Goal: Check status: Check status

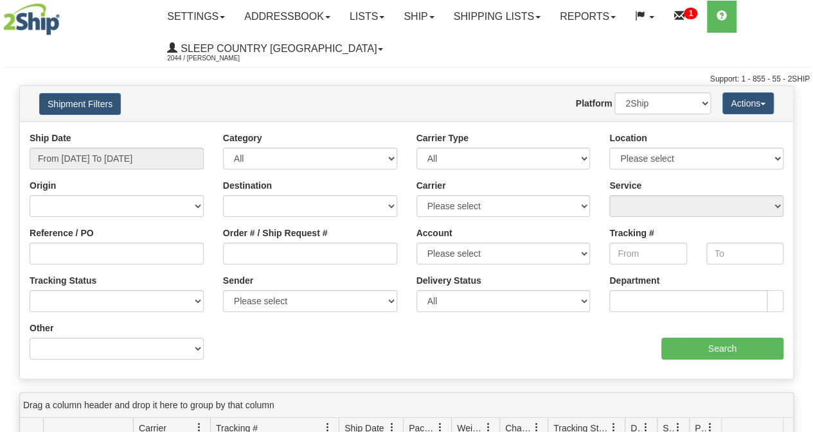
click at [514, 17] on link "Shipping lists" at bounding box center [497, 17] width 106 height 32
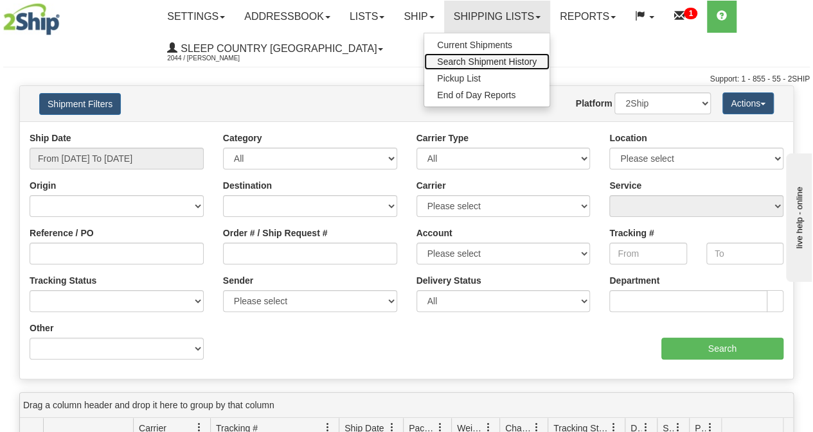
click at [490, 60] on span "Search Shipment History" at bounding box center [487, 62] width 100 height 10
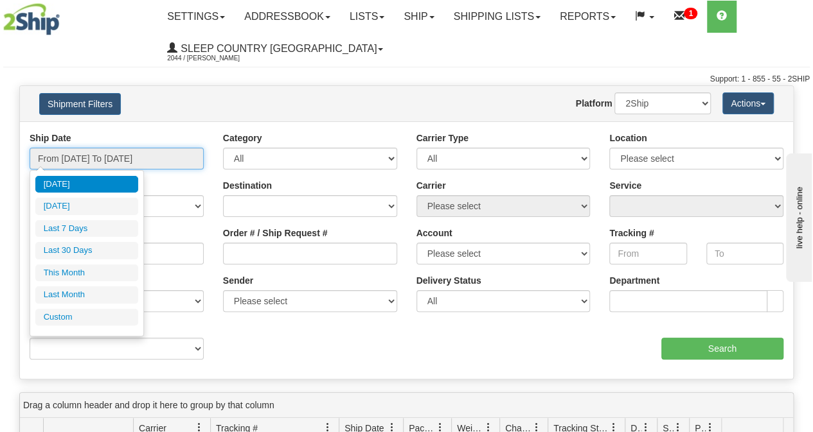
click at [125, 157] on input "From [DATE] To [DATE]" at bounding box center [117, 159] width 174 height 22
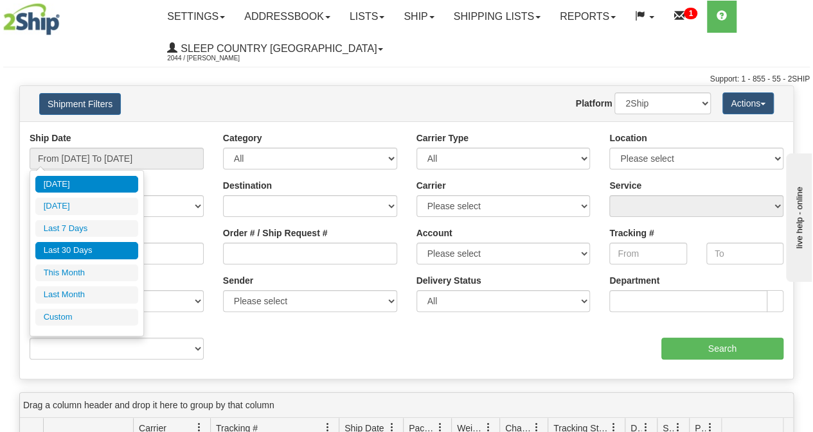
click at [75, 251] on li "Last 30 Days" at bounding box center [86, 250] width 103 height 17
type input "From [DATE] To [DATE]"
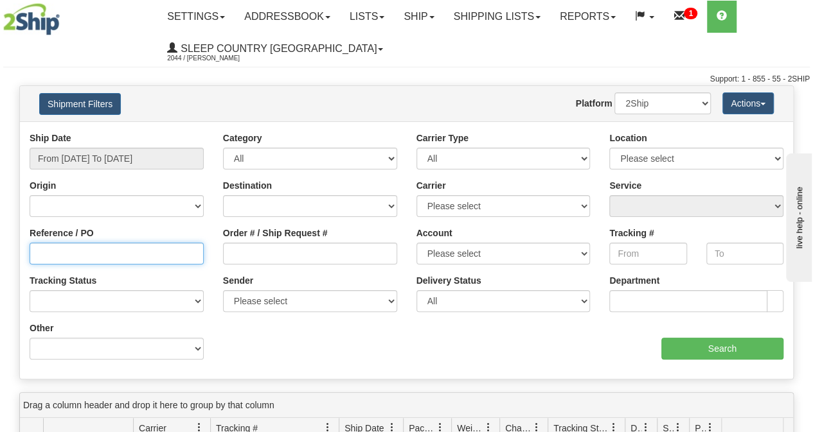
click at [57, 254] on input "Reference / PO" at bounding box center [117, 254] width 174 height 22
paste input "9000I131058"
type input "9000I131058"
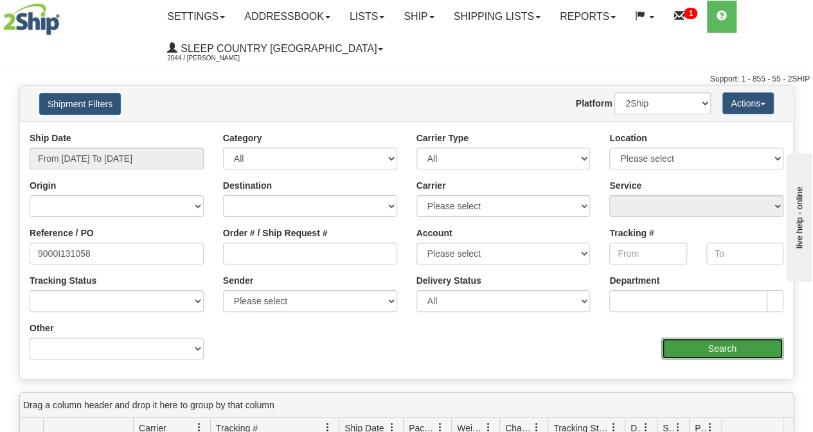
click at [691, 350] on input "Search" at bounding box center [722, 349] width 123 height 22
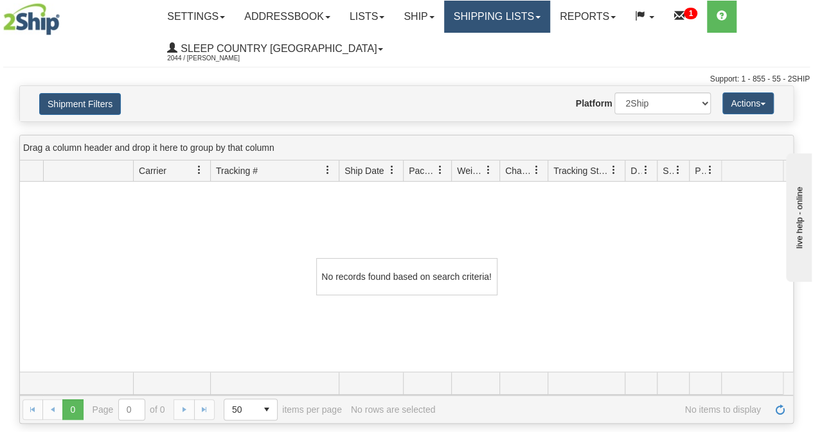
click at [542, 21] on link "Shipping lists" at bounding box center [497, 17] width 106 height 32
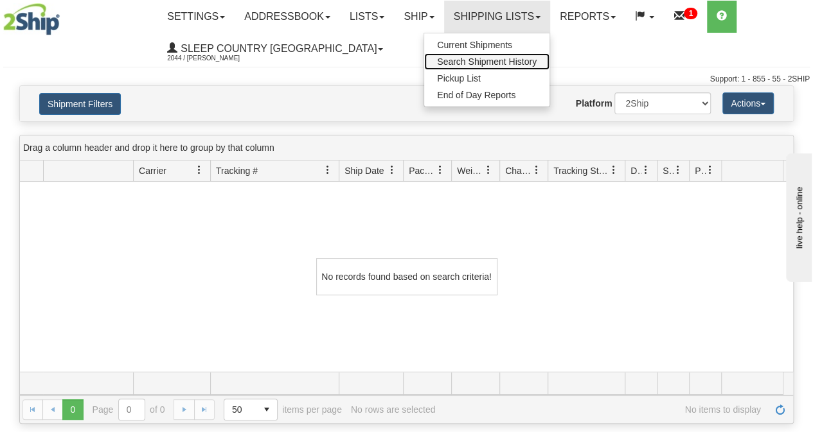
click at [499, 64] on span "Search Shipment History" at bounding box center [487, 62] width 100 height 10
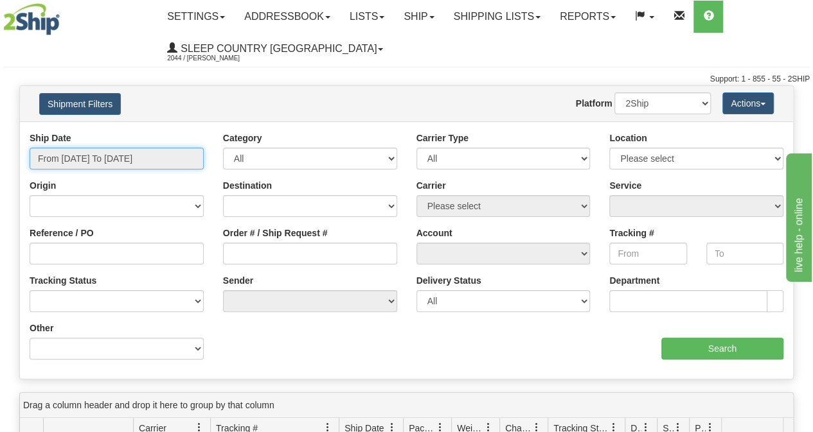
click at [101, 161] on input "From [DATE] To [DATE]" at bounding box center [117, 159] width 174 height 22
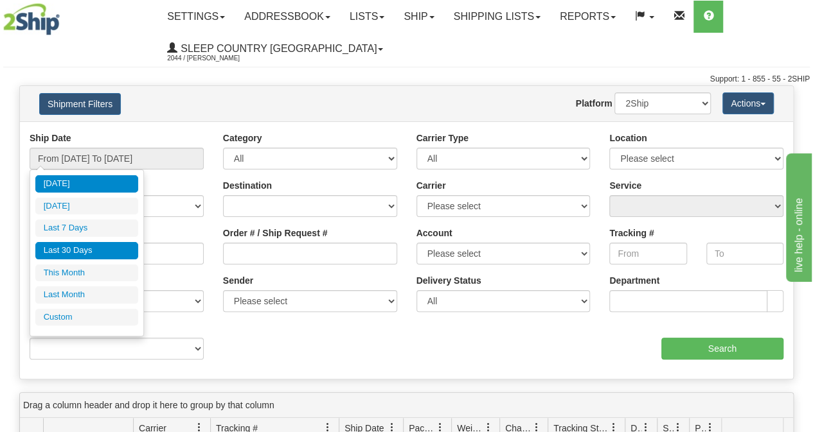
click at [80, 249] on li "Last 30 Days" at bounding box center [86, 250] width 103 height 17
type input "From [DATE] To [DATE]"
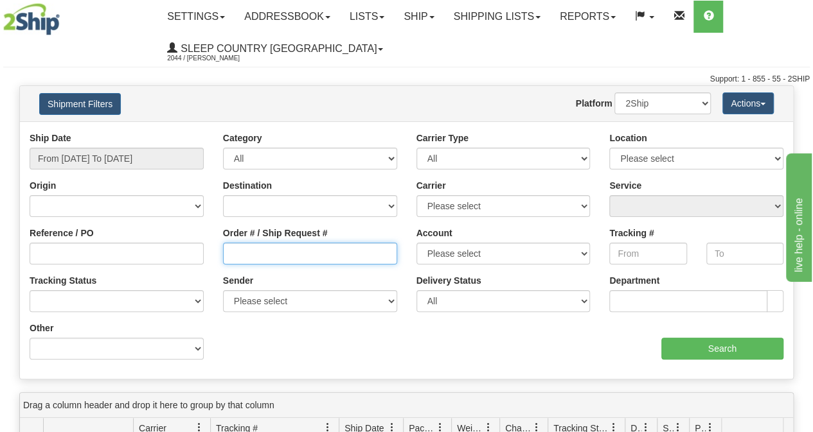
click at [257, 260] on input "Order # / Ship Request #" at bounding box center [310, 254] width 174 height 22
paste input "9000I131058"
type input "9000I131058"
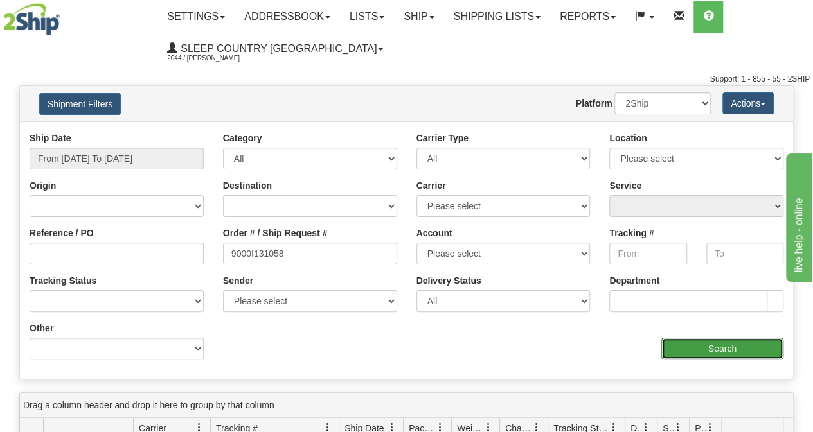
click at [687, 345] on input "Search" at bounding box center [722, 349] width 123 height 22
